Goal: Book appointment/travel/reservation

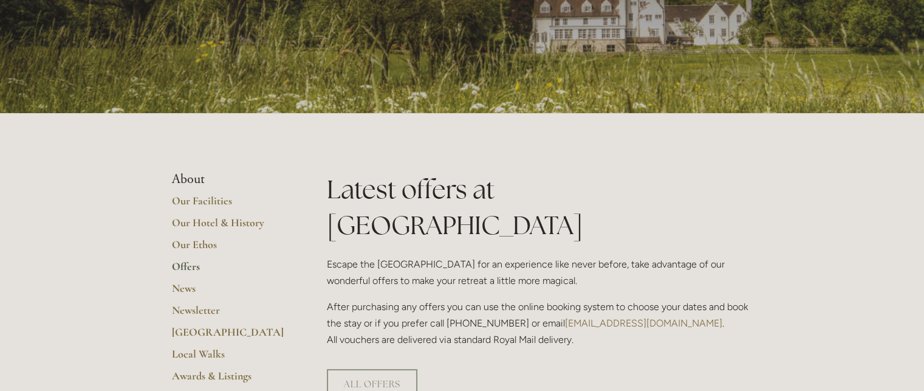
scroll to position [142, 0]
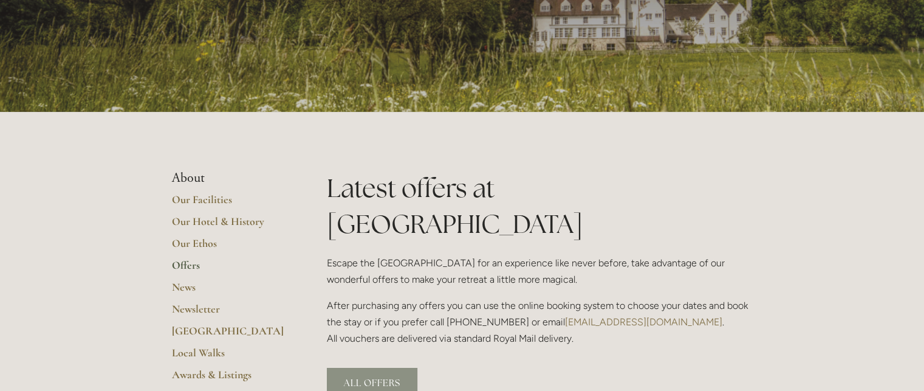
click at [380, 368] on link "ALL OFFERS" at bounding box center [372, 383] width 91 height 30
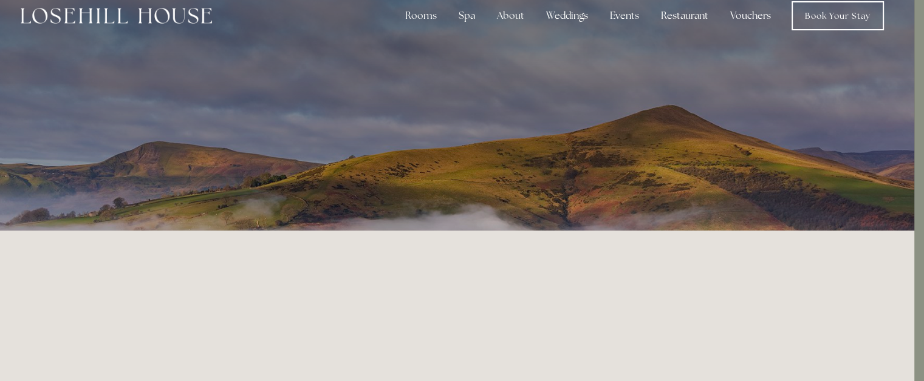
scroll to position [0, 10]
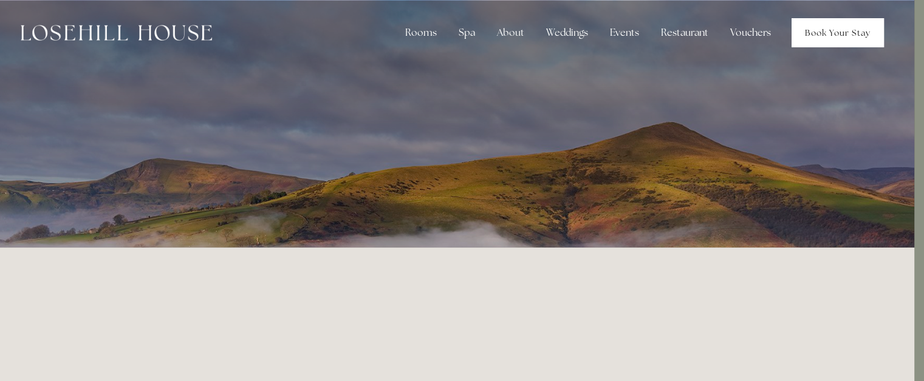
drag, startPoint x: 826, startPoint y: 9, endPoint x: 819, endPoint y: 30, distance: 21.9
click at [819, 30] on div "Rooms Rooms Your Stay Book a stay Offers Spa About" at bounding box center [452, 33] width 900 height 66
click at [819, 30] on link "Book Your Stay" at bounding box center [838, 32] width 92 height 29
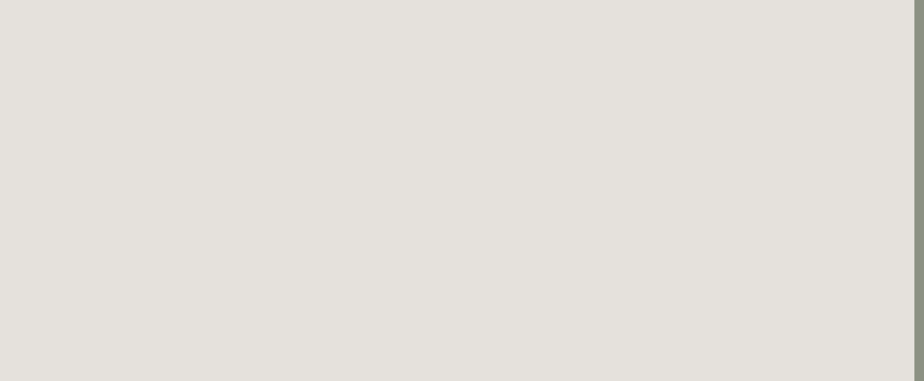
scroll to position [0, 10]
